Goal: Check status: Check status

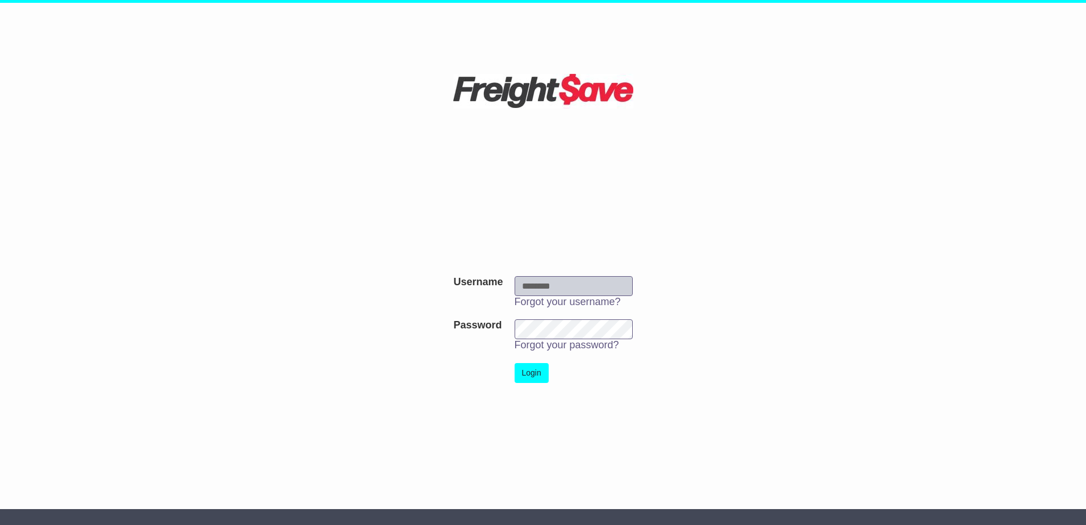
type input "**********"
click at [532, 379] on button "Login" at bounding box center [532, 373] width 34 height 20
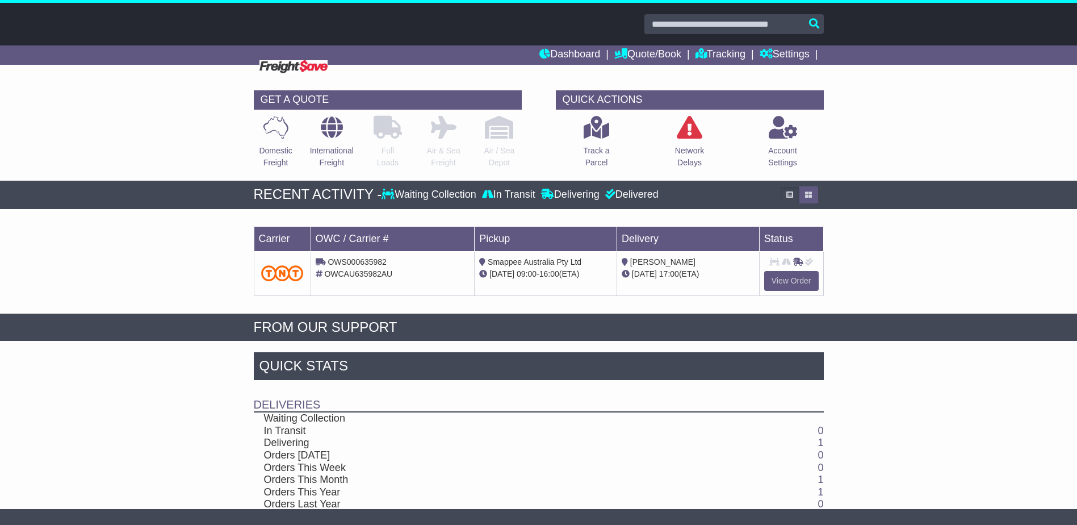
scroll to position [37, 0]
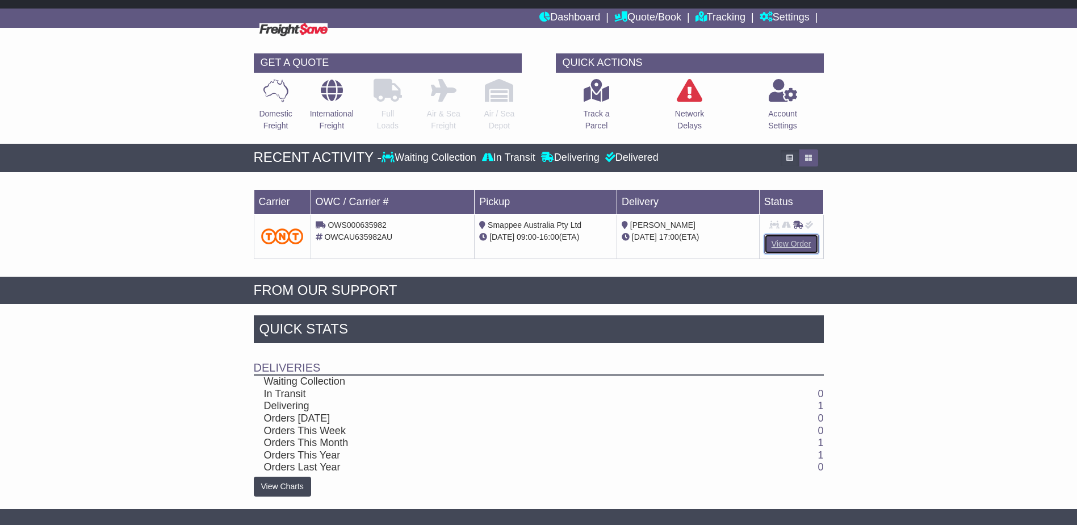
click at [778, 244] on link "View Order" at bounding box center [792, 244] width 55 height 20
